Goal: Task Accomplishment & Management: Use online tool/utility

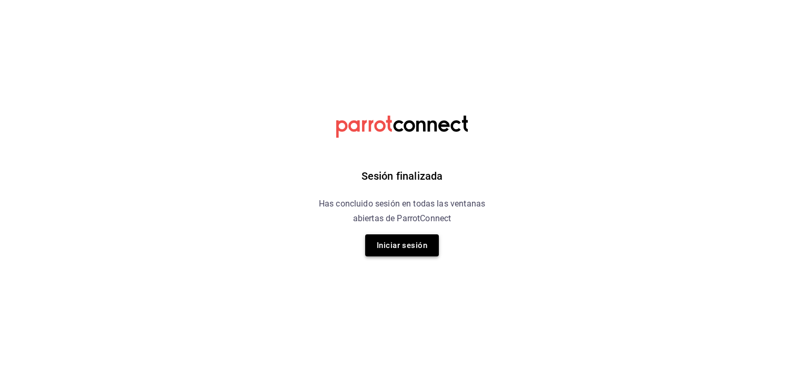
click at [403, 247] on button "Iniciar sesión" at bounding box center [402, 246] width 74 height 22
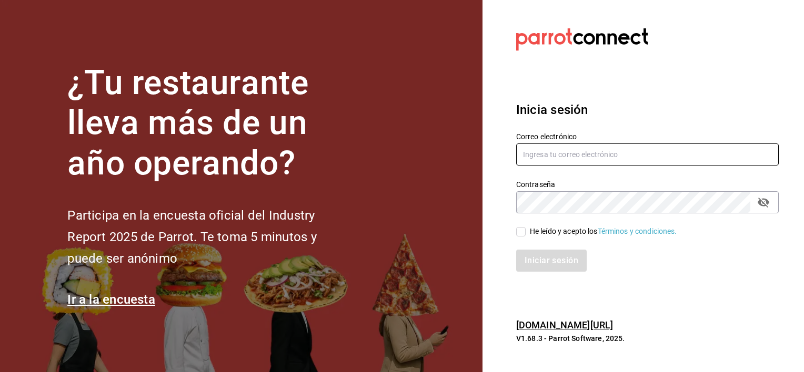
type input "luis.urbina@grupocosteno.com"
click at [522, 233] on input "He leído y acepto los Términos y condiciones." at bounding box center [520, 231] width 9 height 9
checkbox input "true"
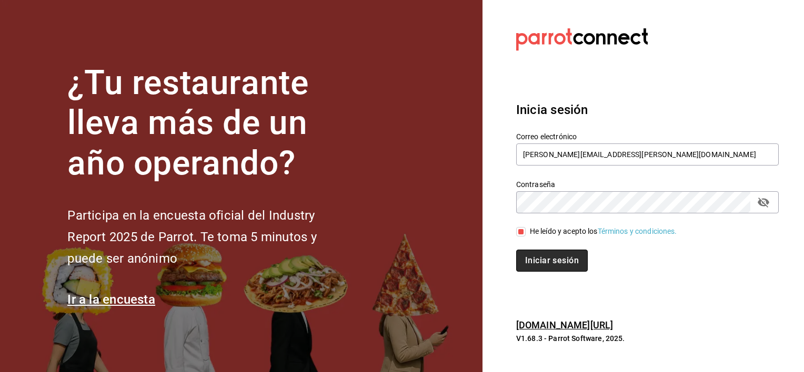
click at [538, 258] on button "Iniciar sesión" at bounding box center [552, 261] width 72 height 22
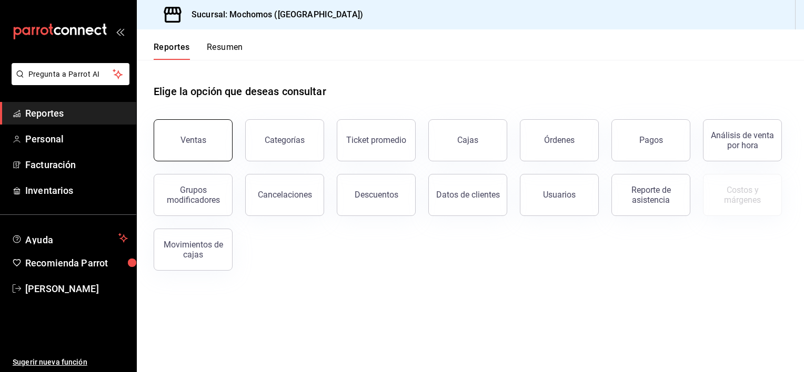
click at [196, 136] on div "Ventas" at bounding box center [193, 140] width 26 height 10
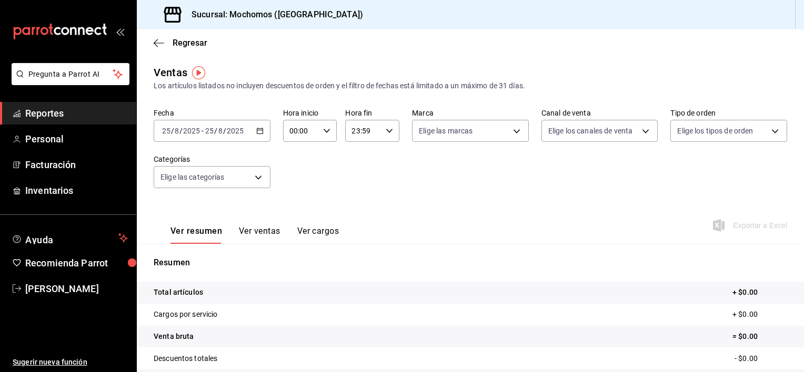
click at [259, 132] on icon "button" at bounding box center [259, 130] width 7 height 7
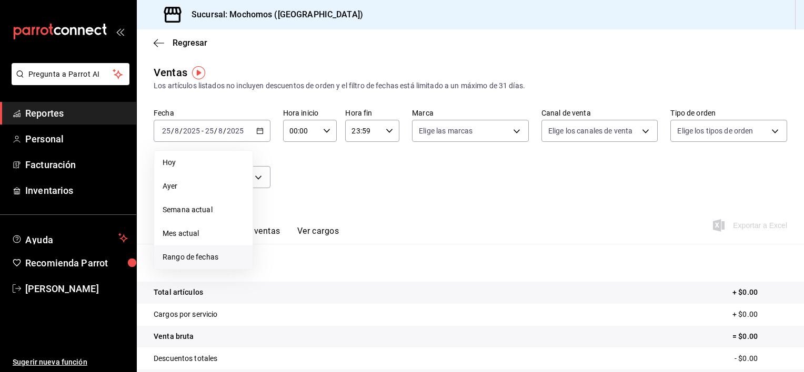
click at [209, 250] on li "Rango de fechas" at bounding box center [203, 258] width 98 height 24
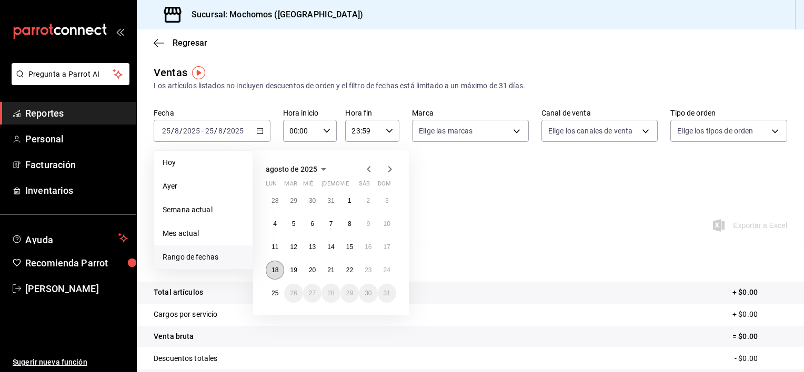
click at [271, 267] on abbr "18" at bounding box center [274, 270] width 7 height 7
click at [275, 294] on abbr "25" at bounding box center [274, 293] width 7 height 7
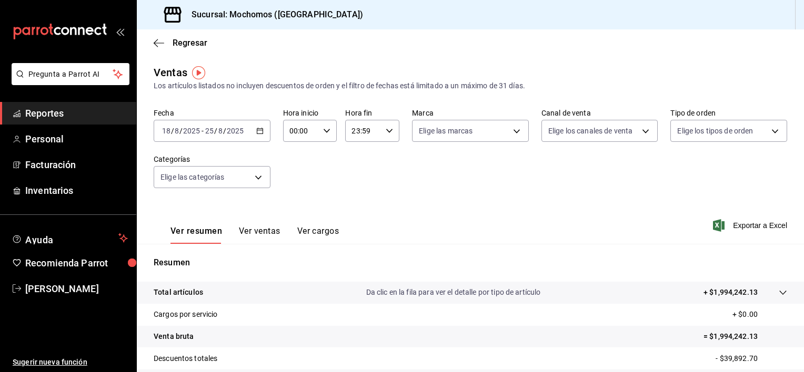
click at [324, 130] on icon "button" at bounding box center [326, 130] width 7 height 7
click at [298, 205] on span "02" at bounding box center [295, 208] width 10 height 8
type input "02:00"
click at [298, 204] on span "05" at bounding box center [295, 200] width 10 height 8
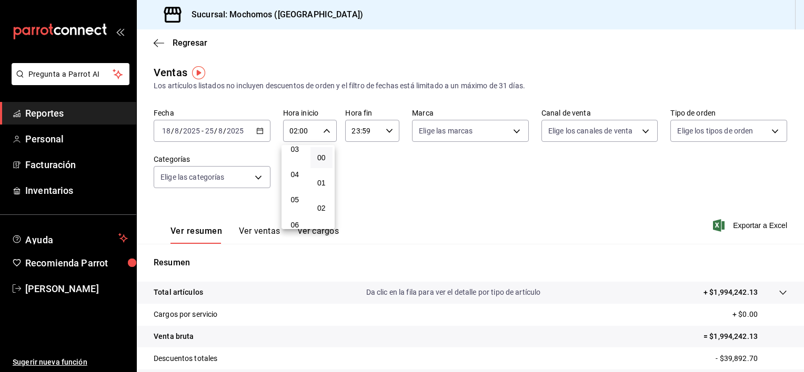
type input "05:00"
click at [495, 196] on div at bounding box center [402, 186] width 804 height 372
click at [737, 225] on span "Exportar a Excel" at bounding box center [751, 225] width 72 height 13
